Goal: Task Accomplishment & Management: Manage account settings

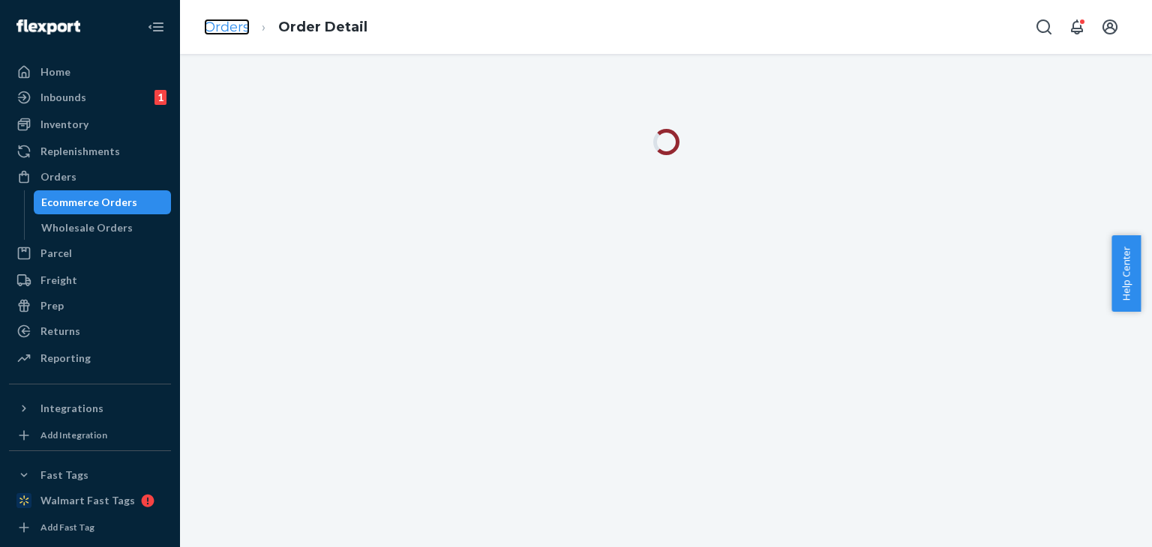
click at [225, 25] on link "Orders" at bounding box center [227, 27] width 46 height 16
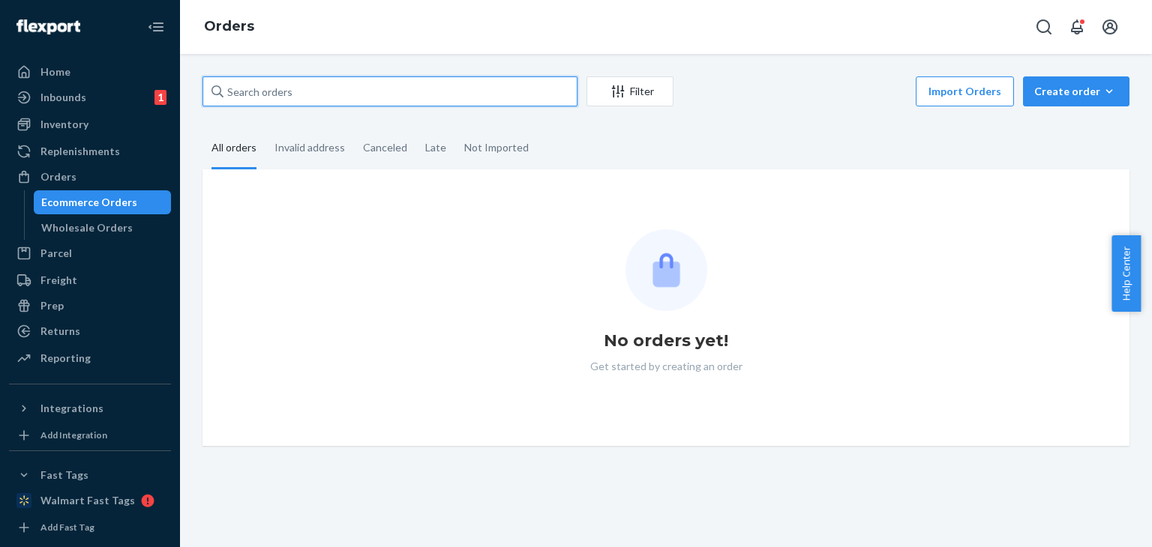
click at [353, 91] on input "text" at bounding box center [389, 91] width 375 height 30
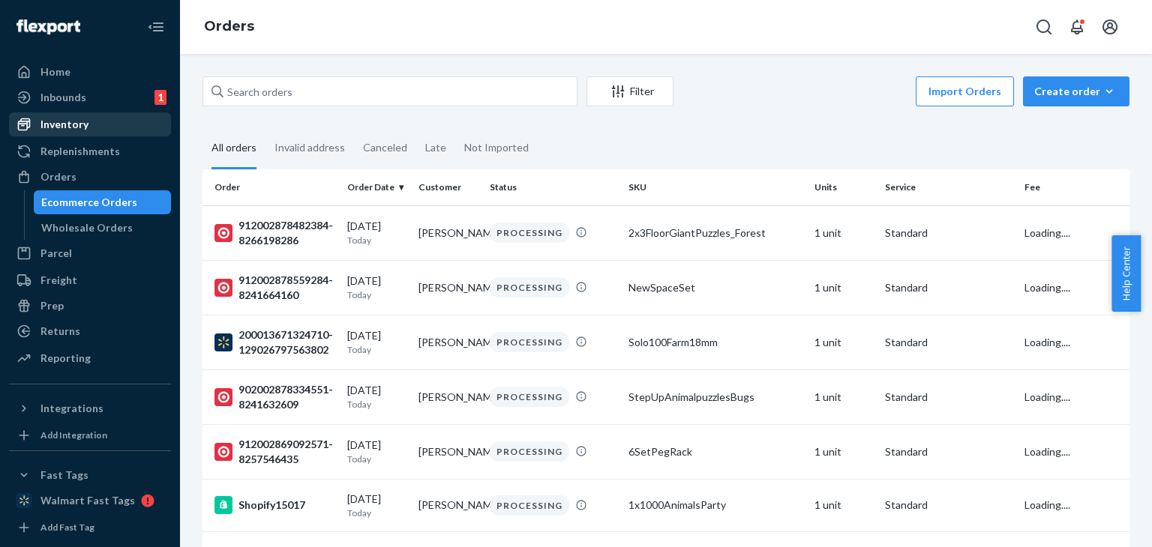
click at [80, 127] on div "Inventory" at bounding box center [64, 124] width 48 height 15
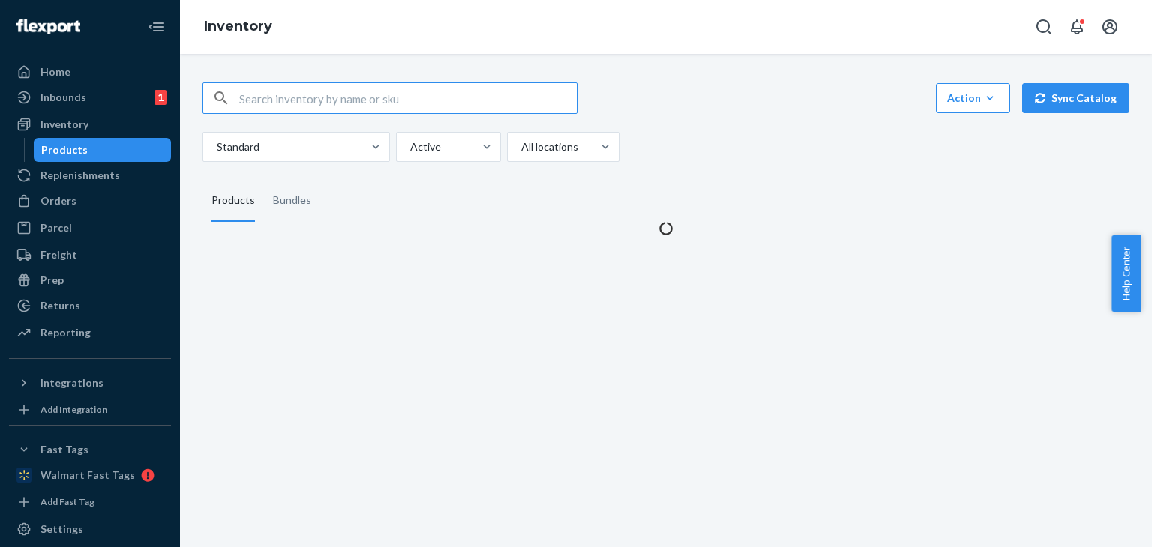
click at [350, 106] on input "text" at bounding box center [407, 98] width 337 height 30
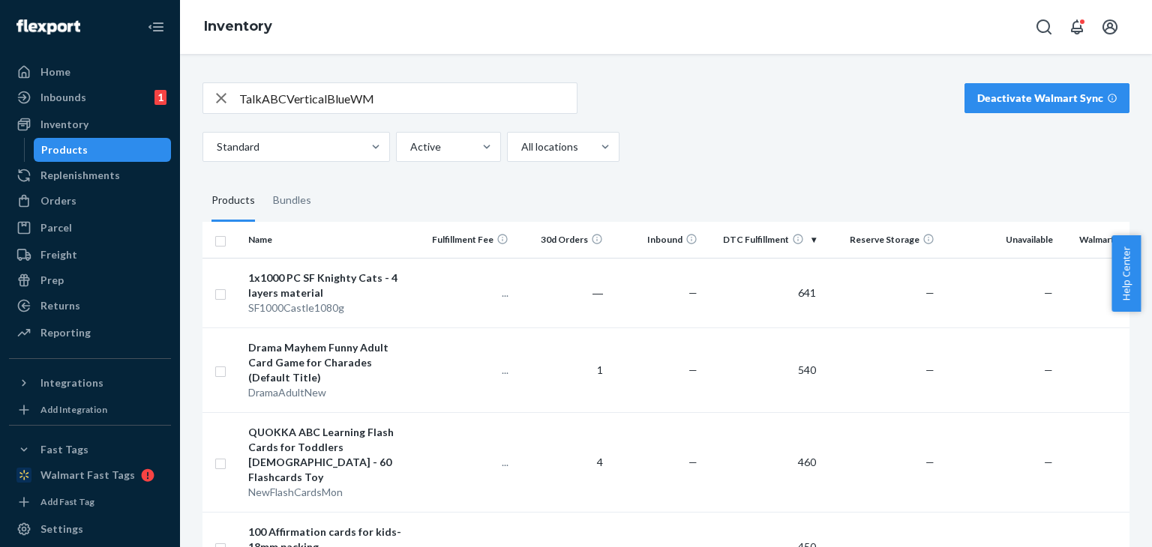
click at [416, 102] on input "TalkABCVerticalBlueWM" at bounding box center [407, 98] width 337 height 30
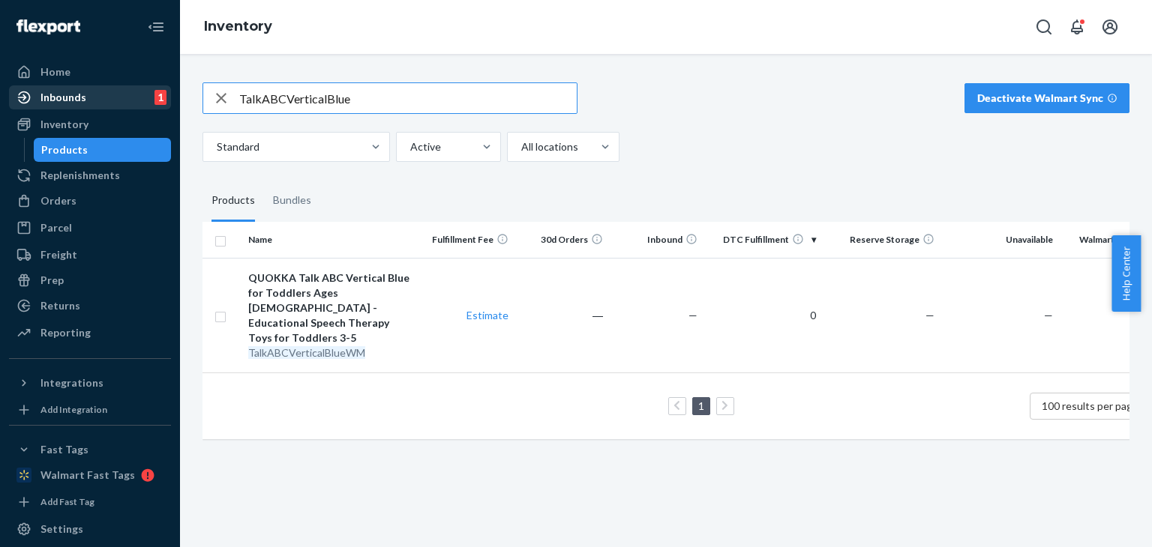
drag, startPoint x: 374, startPoint y: 97, endPoint x: 67, endPoint y: 97, distance: 307.4
click at [67, 97] on div "Home Inbounds 1 Shipping Plans Problems 1 Inventory Products Replenishments Ord…" at bounding box center [576, 273] width 1152 height 547
paste input "BlueWM"
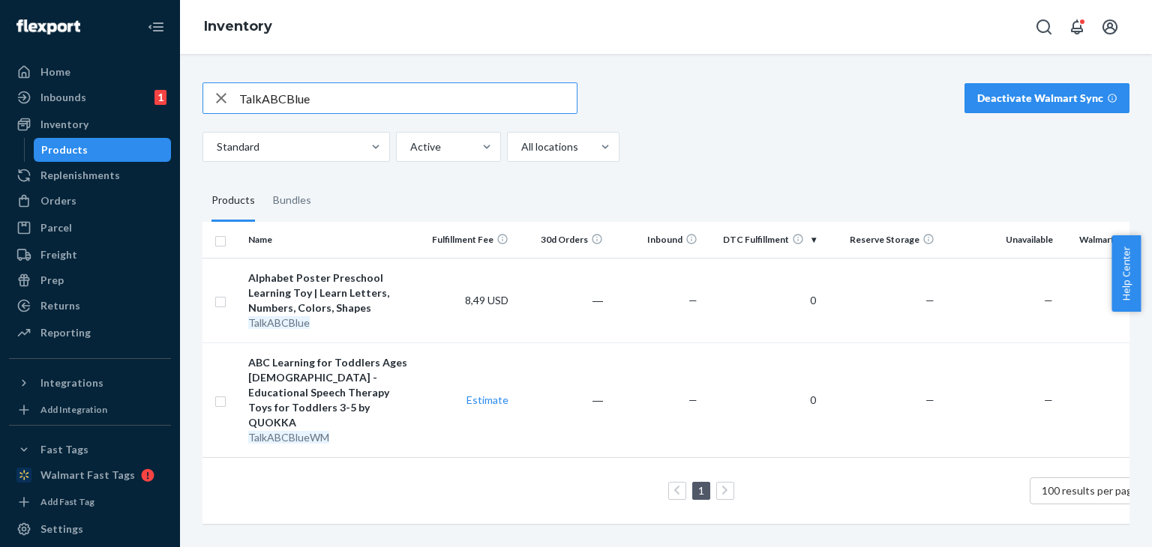
drag, startPoint x: 306, startPoint y: 93, endPoint x: 31, endPoint y: 84, distance: 274.6
click at [28, 91] on div "Home Inbounds 1 Shipping Plans Problems 1 Inventory Products Replenishments Ord…" at bounding box center [576, 273] width 1152 height 547
paste input "STKRLS-WWYC"
type input "STKRLS-WWYC"
